Goal: Task Accomplishment & Management: Use online tool/utility

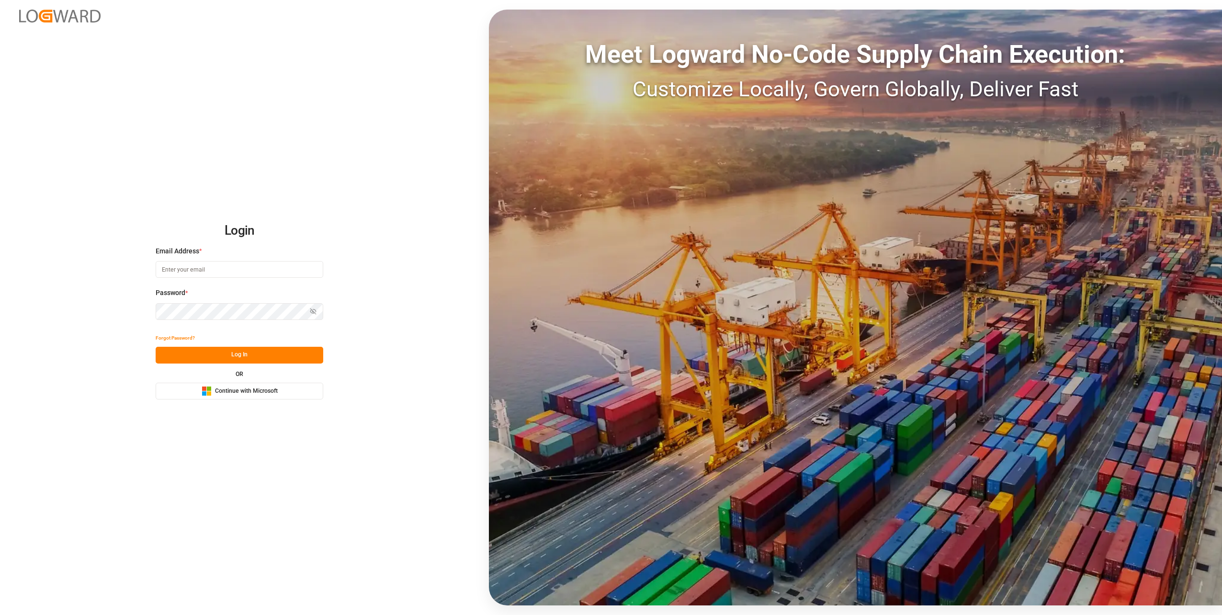
type input "[PERSON_NAME][EMAIL_ADDRESS][DOMAIN_NAME]"
click at [260, 352] on button "Log In" at bounding box center [240, 355] width 168 height 17
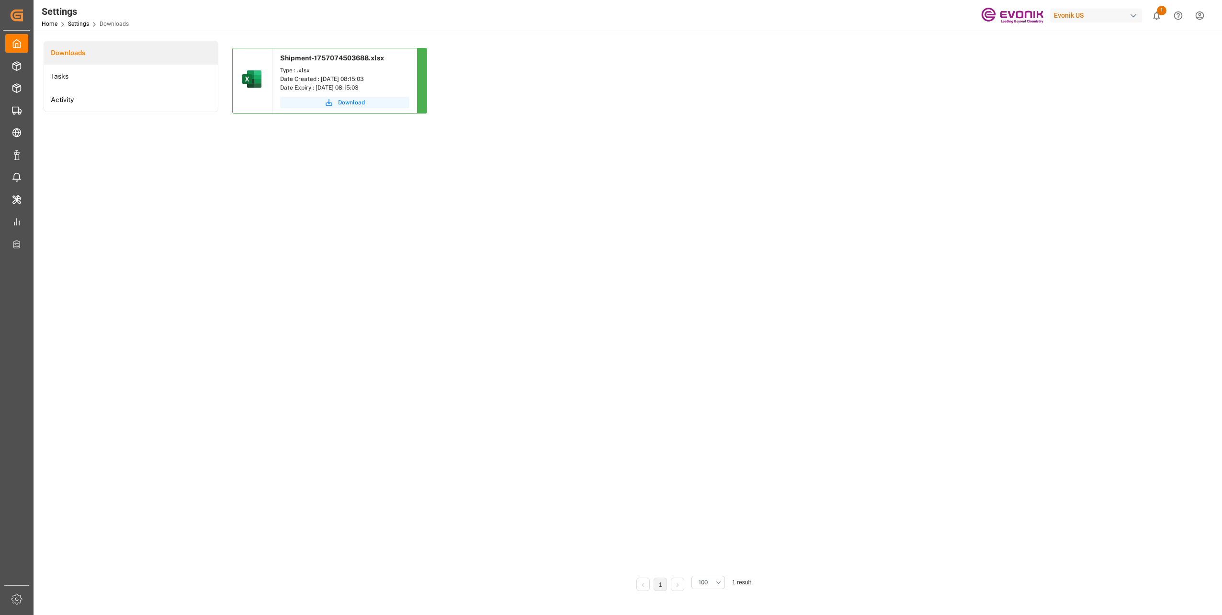
click at [1073, 19] on div "Evonik US" at bounding box center [1096, 16] width 92 height 14
click at [72, 170] on html "Created by potrace 1.15, written by [PERSON_NAME] [DATE]-[DATE] Created by potr…" at bounding box center [611, 307] width 1222 height 615
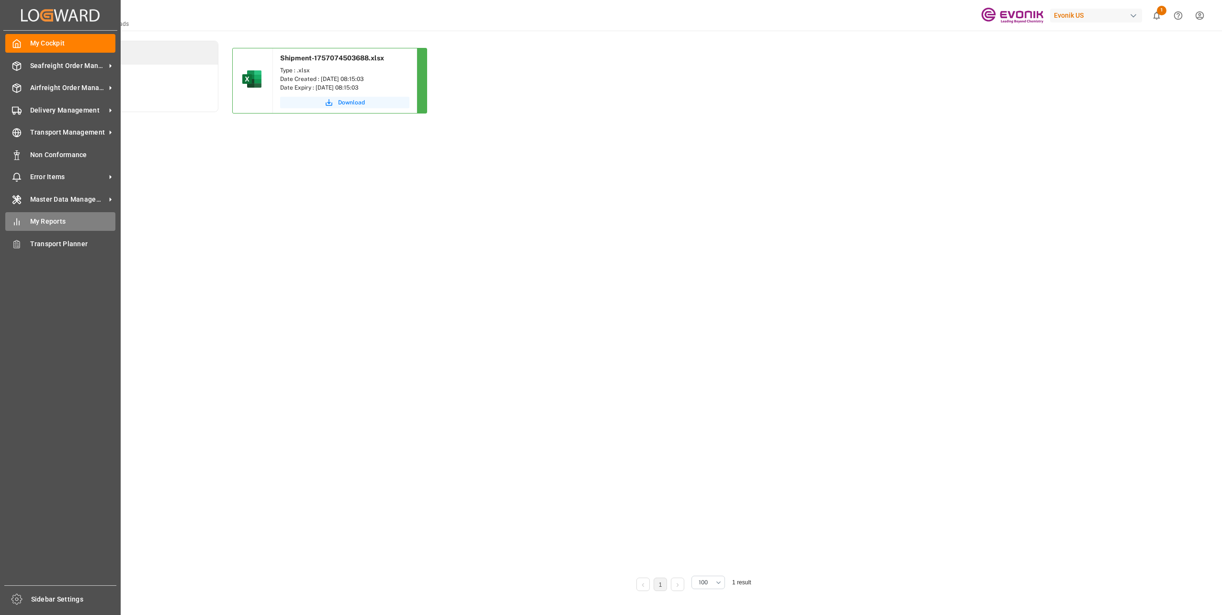
click at [45, 219] on span "My Reports" at bounding box center [73, 221] width 86 height 10
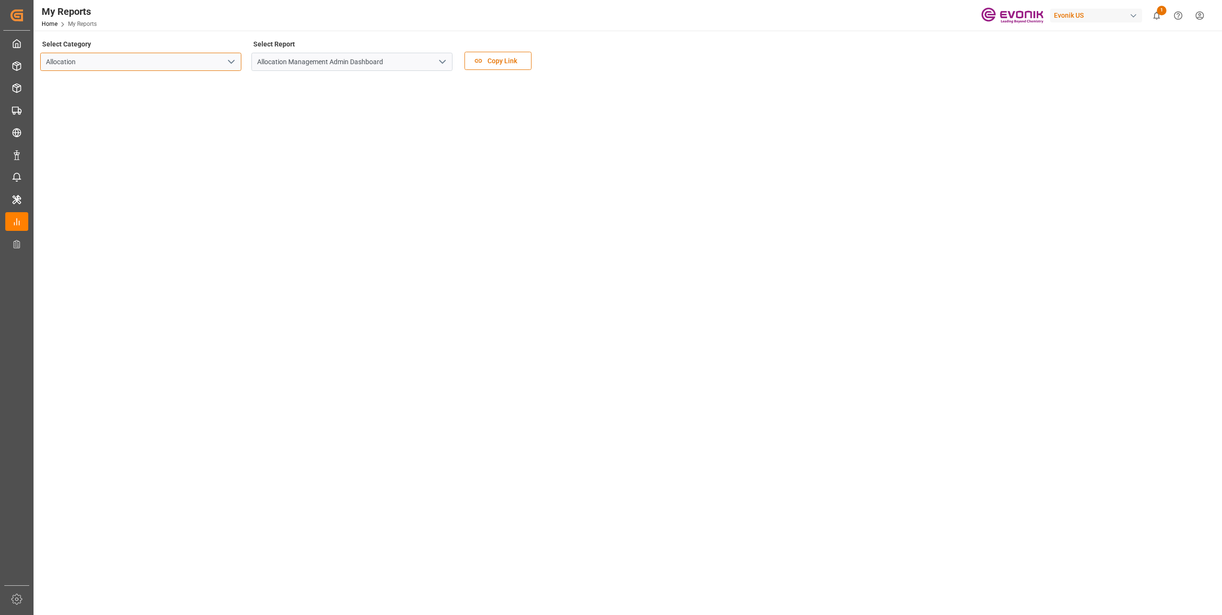
click at [195, 63] on input "Allocation" at bounding box center [140, 62] width 201 height 18
click at [193, 63] on input "Allocation" at bounding box center [140, 62] width 201 height 18
click at [240, 62] on input "Allocation" at bounding box center [140, 62] width 201 height 18
click at [230, 62] on polyline "open menu" at bounding box center [231, 61] width 6 height 3
click at [230, 62] on icon "close menu" at bounding box center [230, 61] width 11 height 11
